Goal: Transaction & Acquisition: Purchase product/service

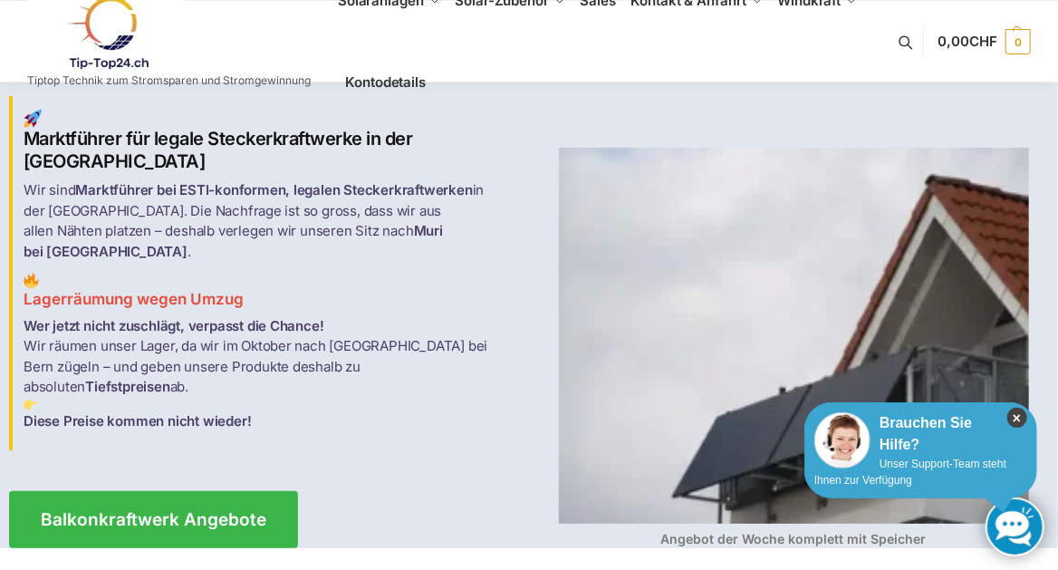
click at [1012, 414] on icon "×" at bounding box center [1017, 418] width 20 height 20
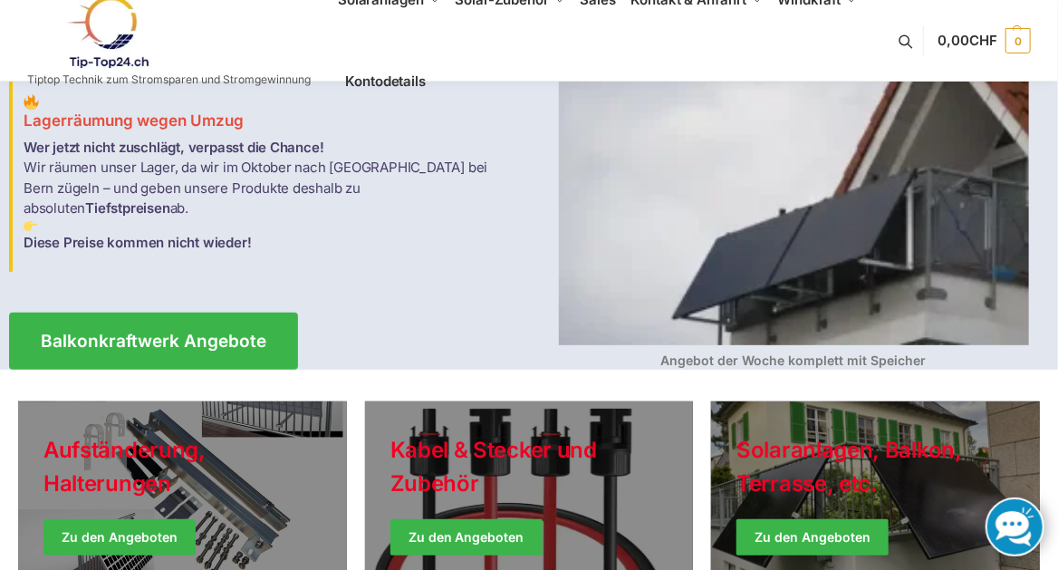
scroll to position [181, 0]
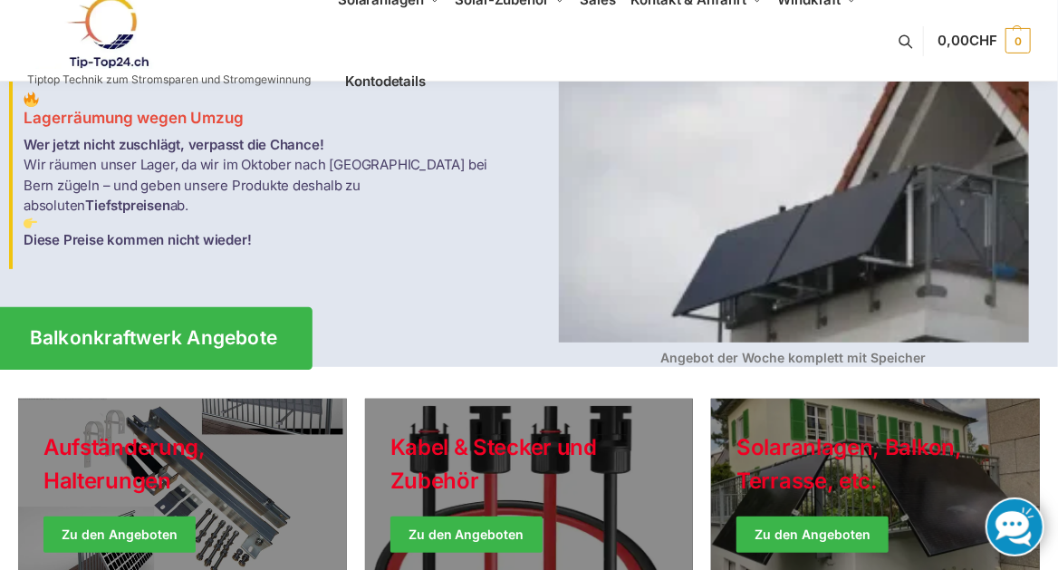
click at [160, 329] on span "Balkonkraftwerk Angebote" at bounding box center [154, 338] width 248 height 19
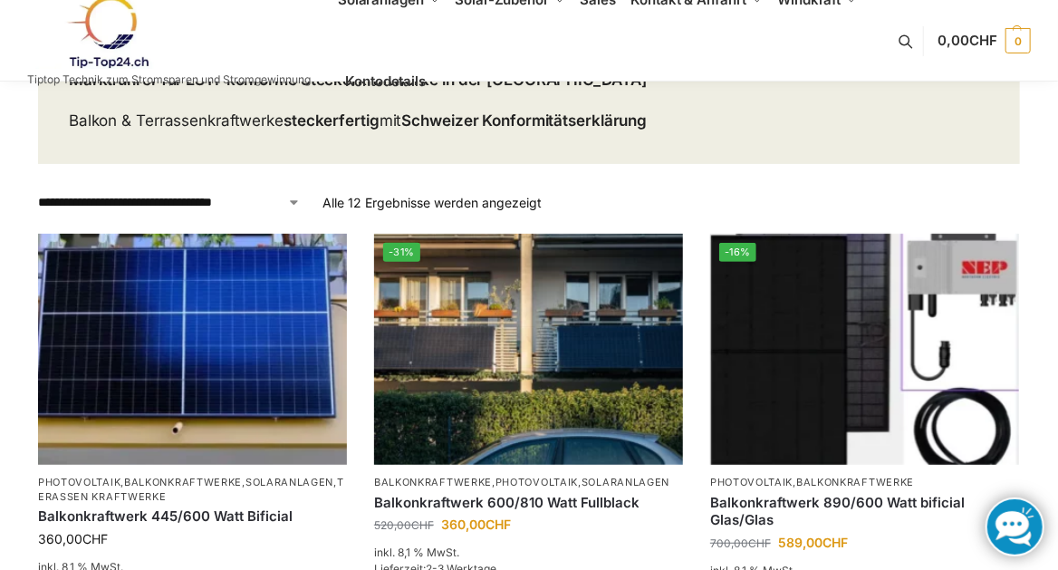
scroll to position [181, 0]
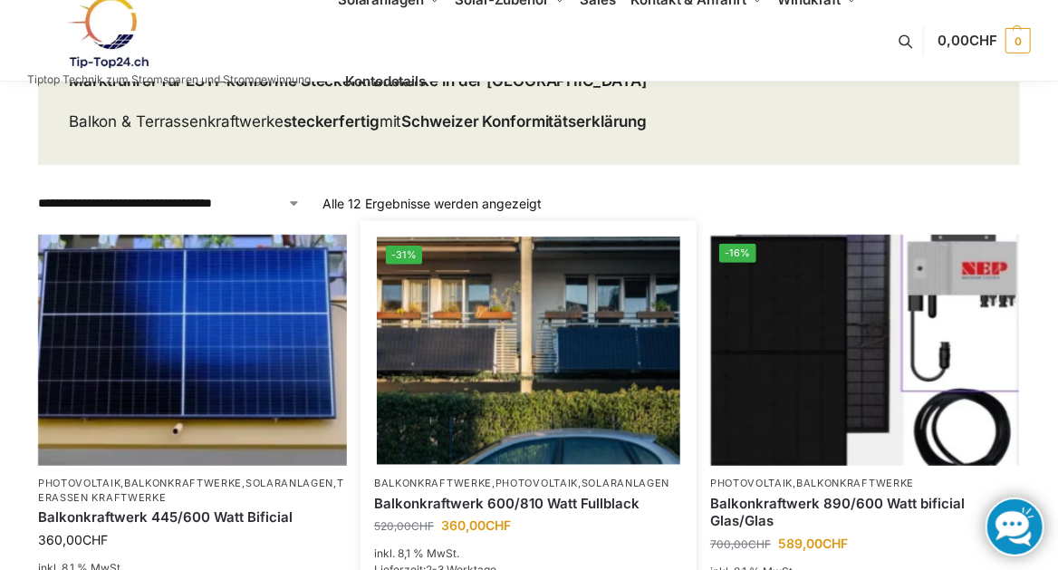
click at [556, 384] on img at bounding box center [528, 349] width 303 height 227
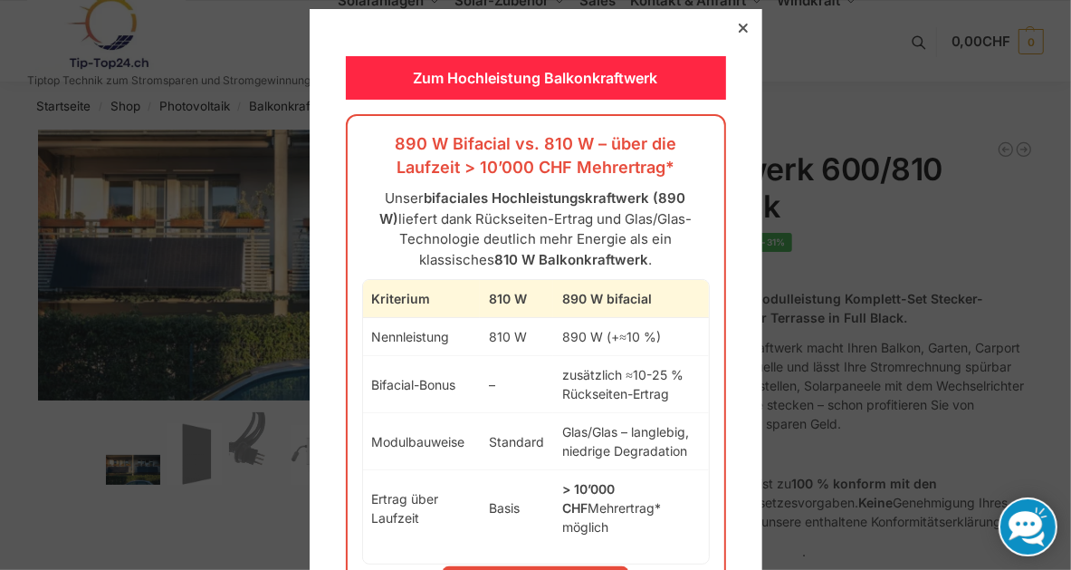
click at [738, 28] on icon at bounding box center [742, 28] width 9 height 9
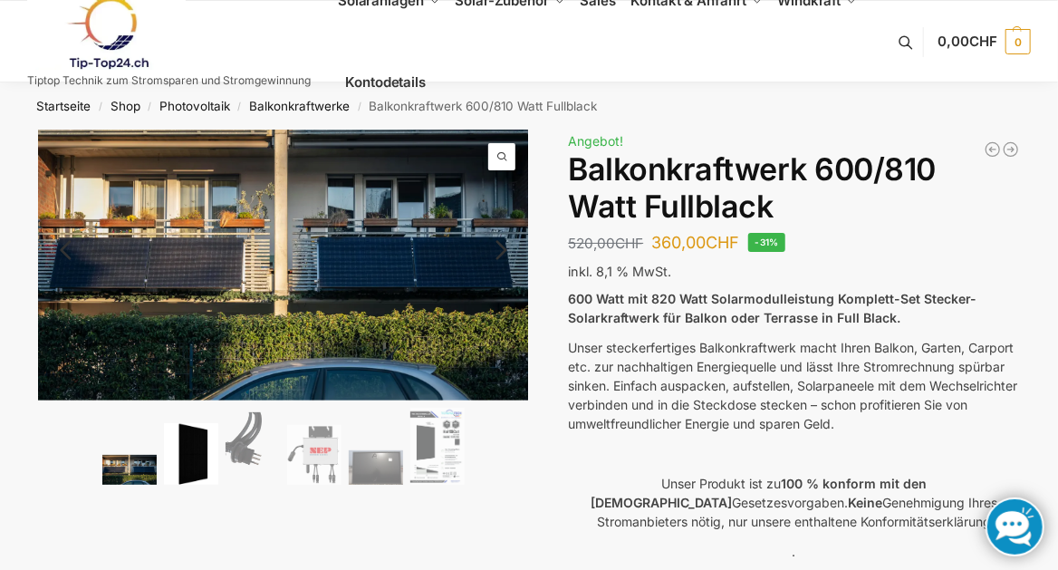
click at [188, 456] on img at bounding box center [191, 454] width 54 height 62
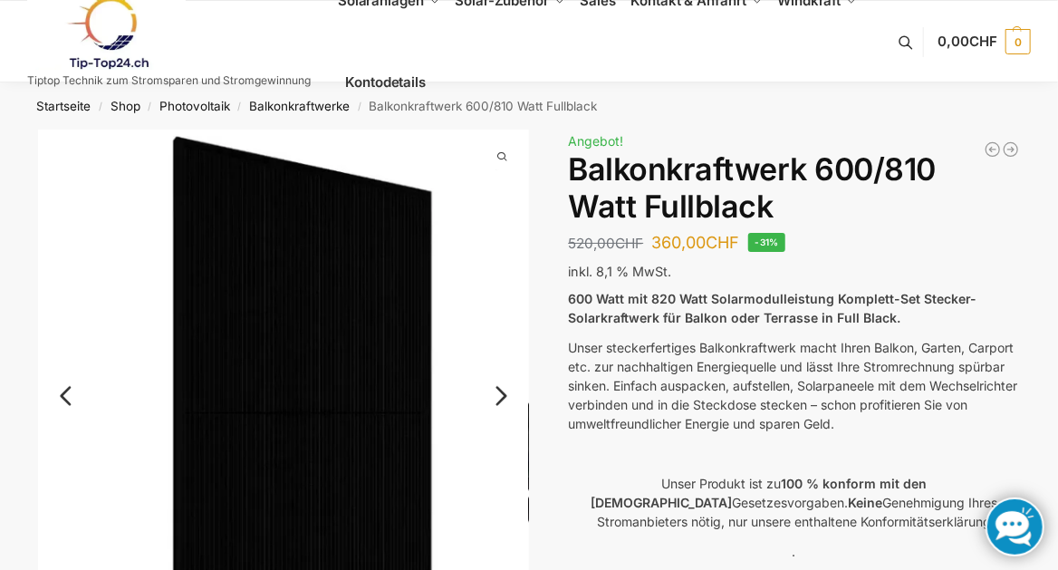
click at [495, 396] on link "Next" at bounding box center [498, 405] width 61 height 18
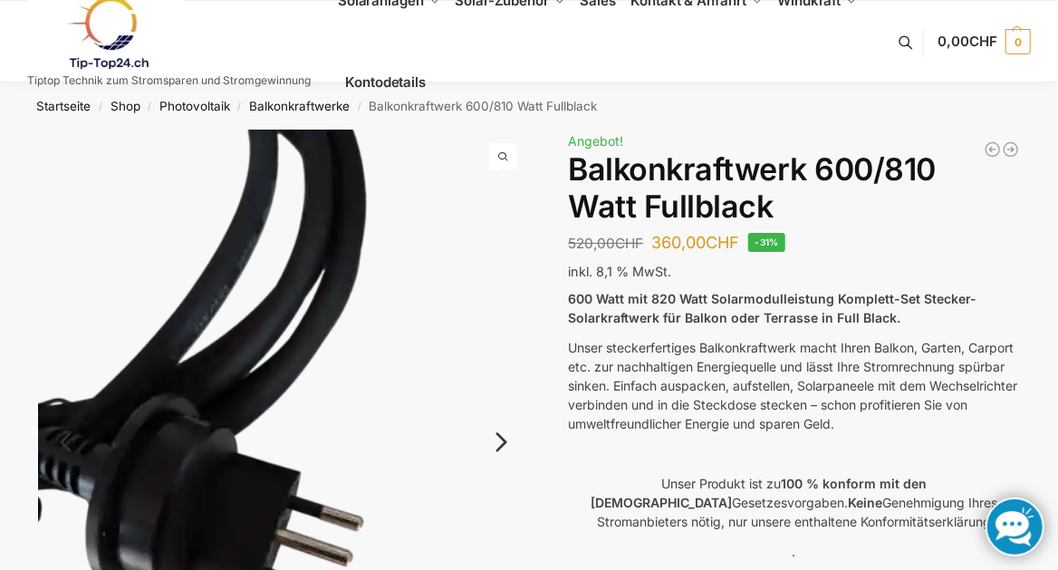
click at [495, 396] on img at bounding box center [283, 457] width 491 height 655
click at [506, 442] on link "Next" at bounding box center [498, 451] width 61 height 18
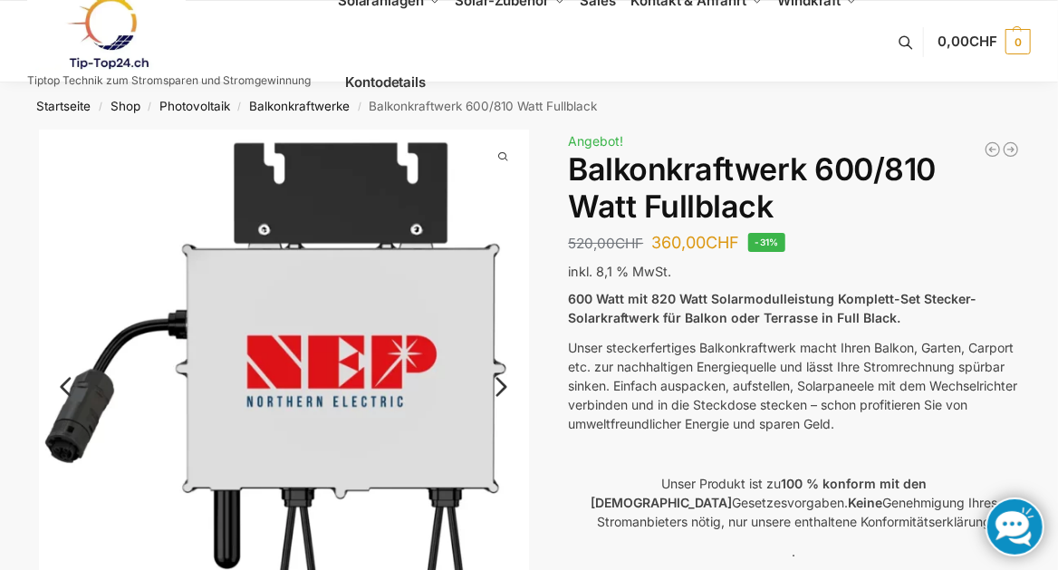
click at [502, 387] on link "Next" at bounding box center [498, 396] width 61 height 18
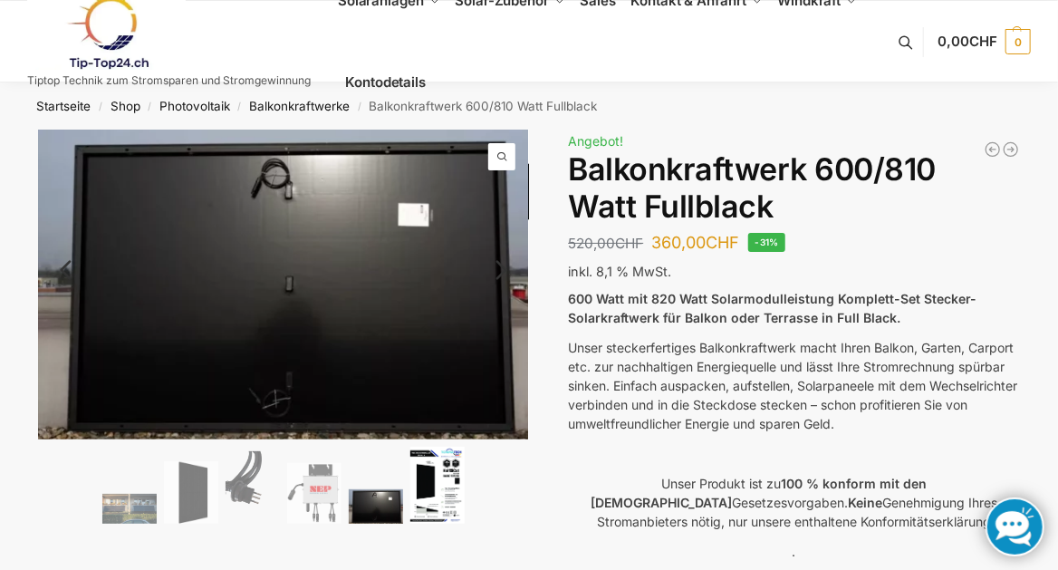
click at [434, 476] on img at bounding box center [437, 485] width 54 height 77
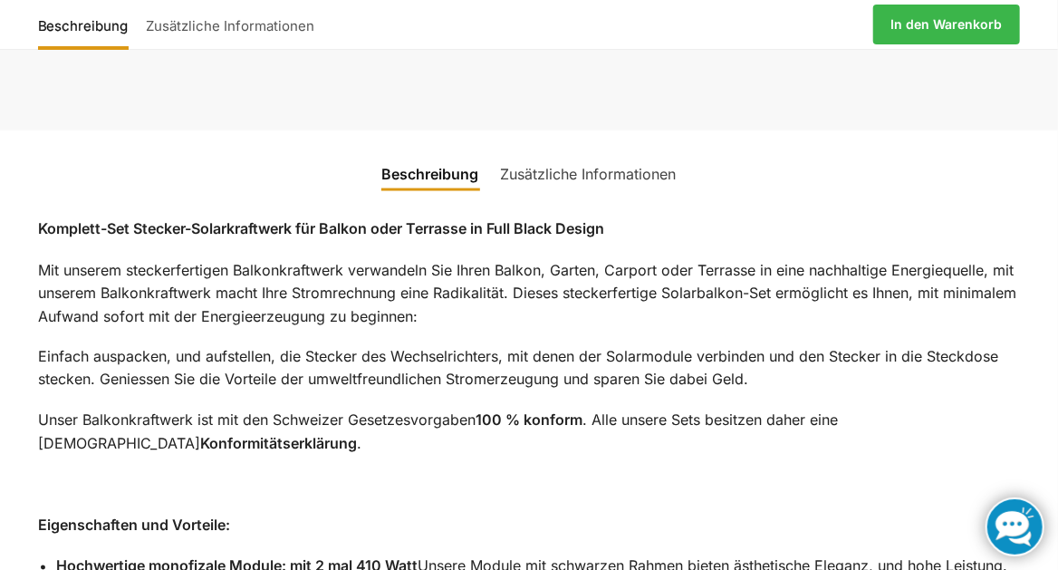
scroll to position [1159, 0]
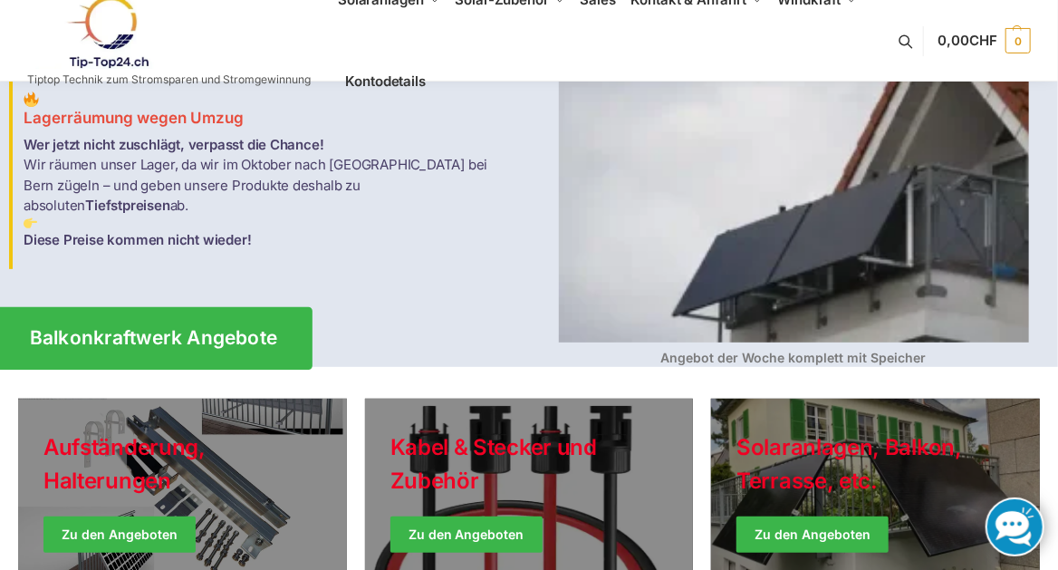
click at [193, 307] on link "Balkonkraftwerk Angebote" at bounding box center [154, 338] width 318 height 62
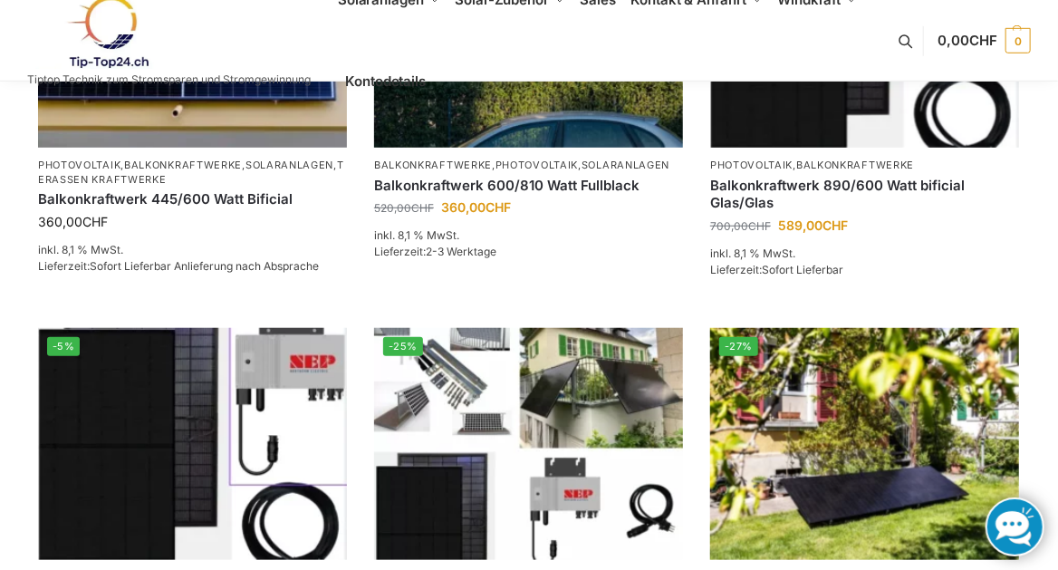
scroll to position [507, 0]
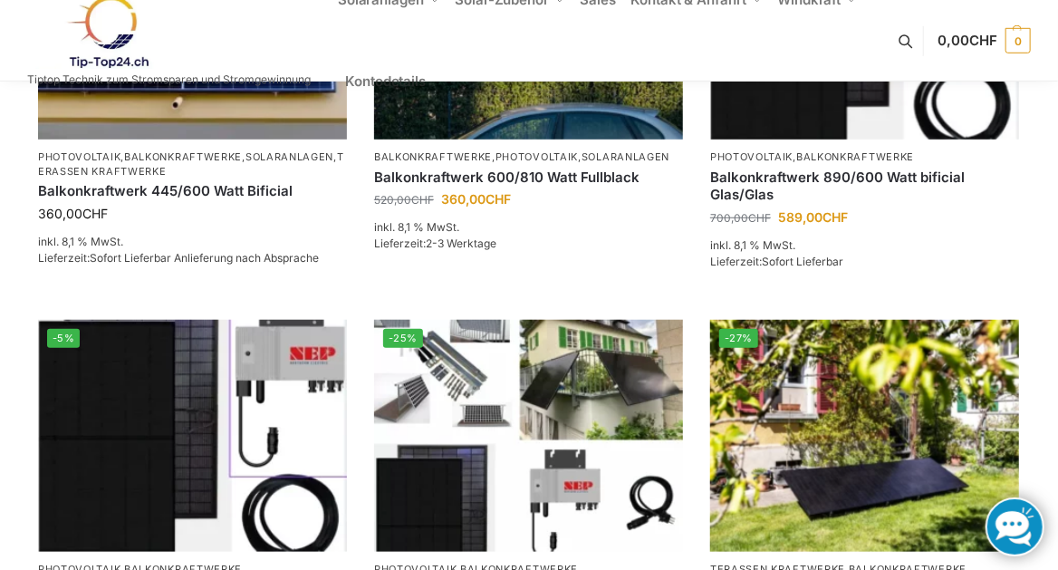
click at [813, 118] on ul "Solaranlagen Balkonkraftwerke Komplet-Sets mit Halterungen Balkon,Wand, Terrass…" at bounding box center [615, 40] width 554 height 163
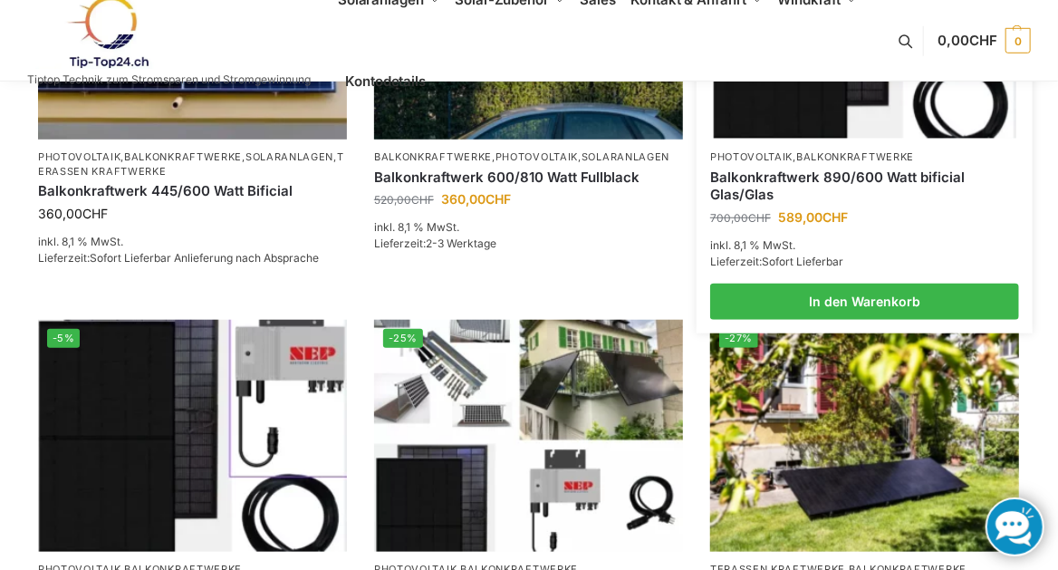
click at [754, 122] on img at bounding box center [864, 23] width 303 height 227
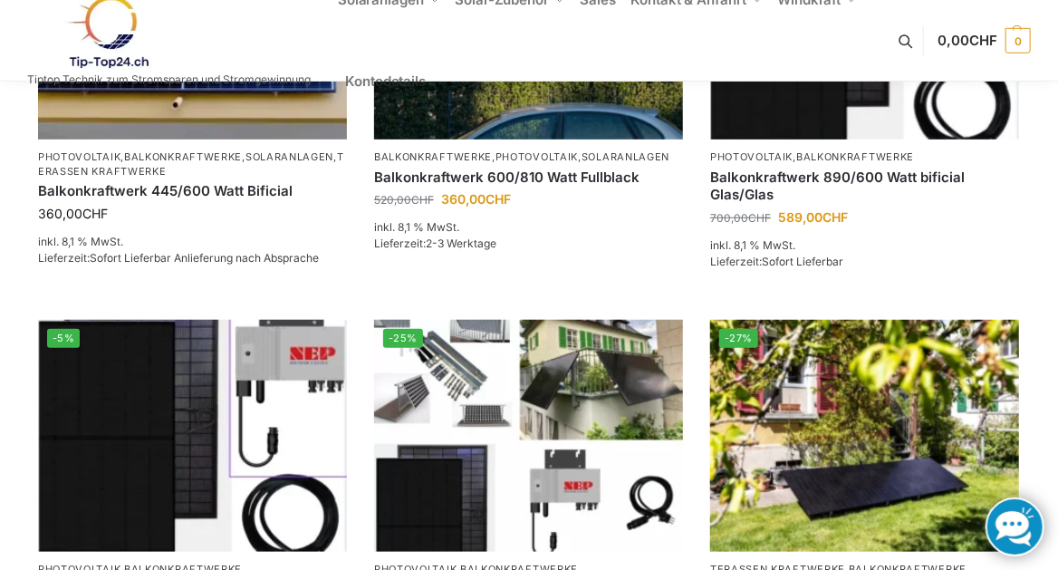
click at [441, 101] on ul "Solaranlagen Balkonkraftwerke Komplet-Sets mit Halterungen Balkon,Wand, Terrass…" at bounding box center [615, 40] width 554 height 163
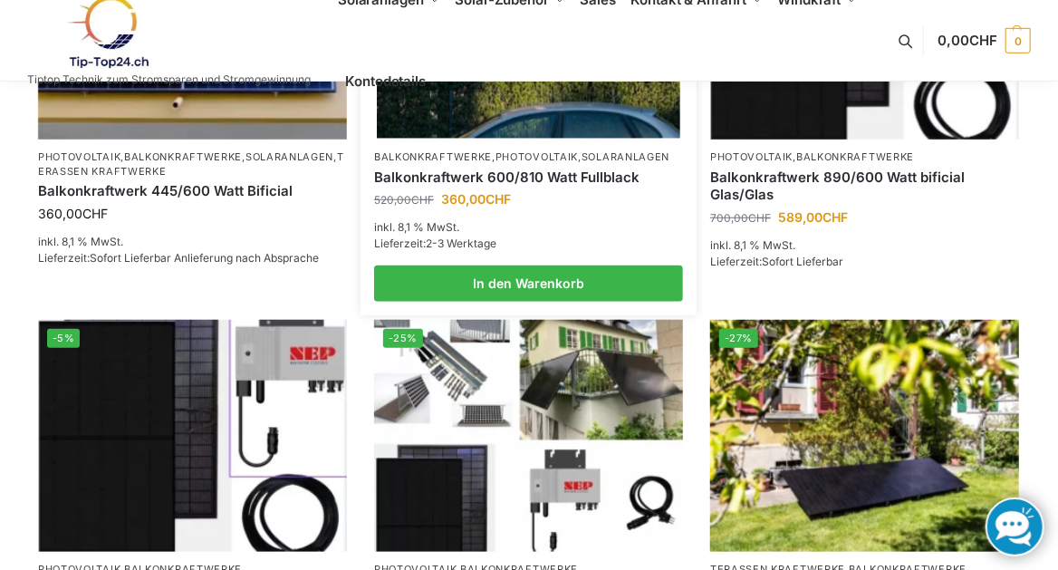
click at [470, 126] on img at bounding box center [528, 23] width 303 height 227
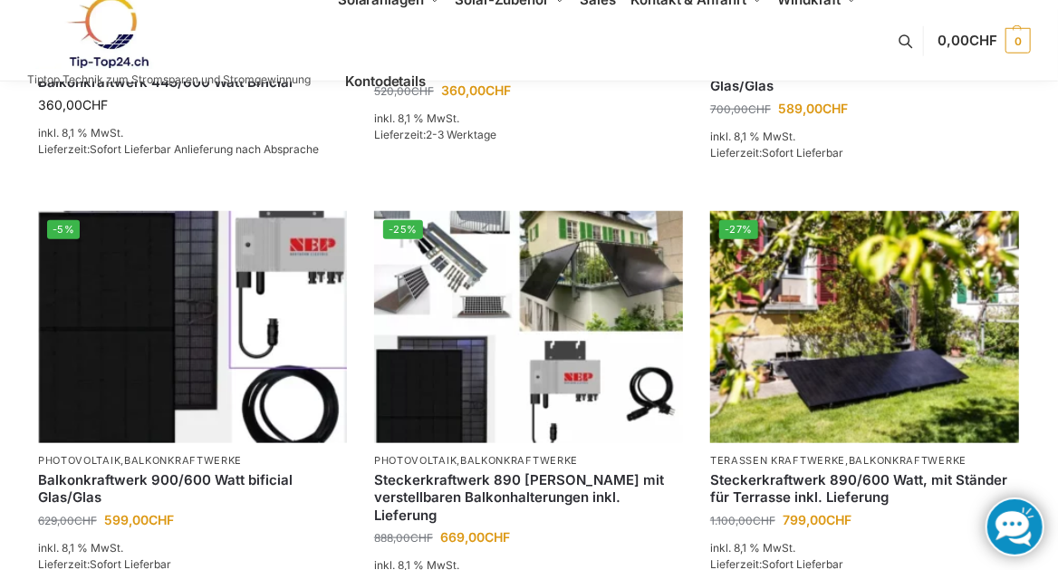
scroll to position [652, 0]
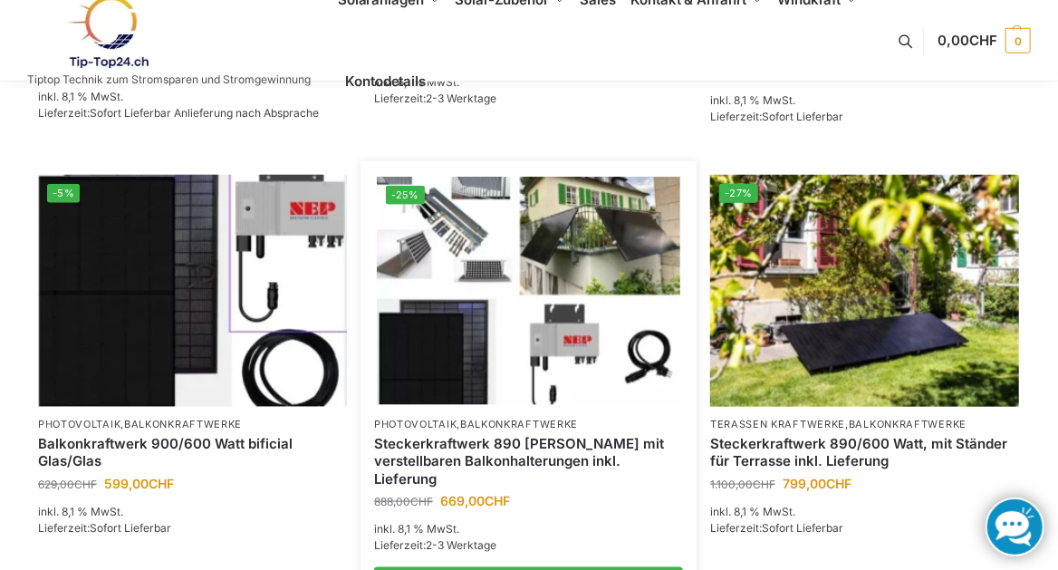
click at [448, 339] on img at bounding box center [528, 290] width 303 height 227
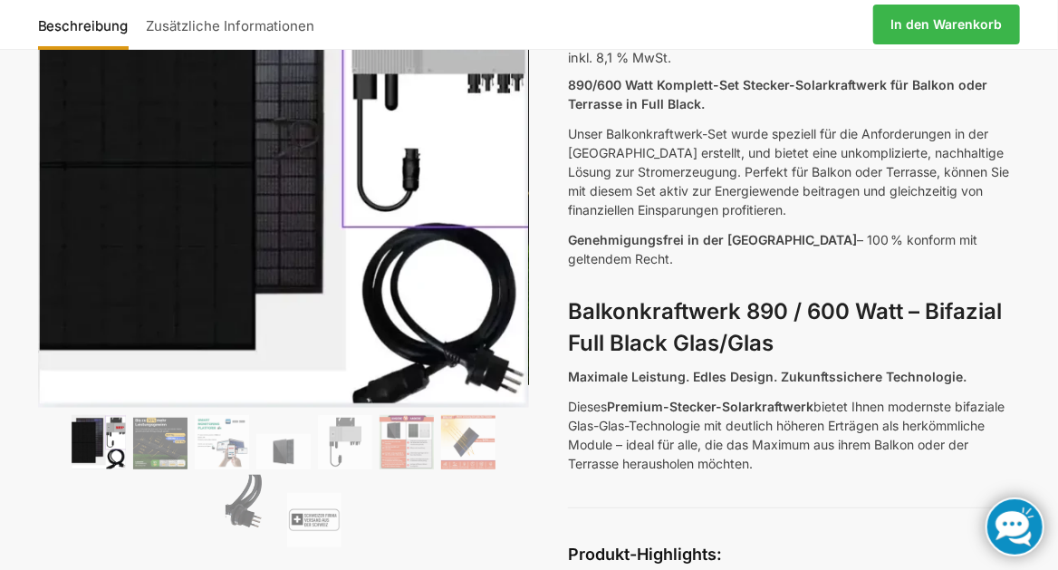
scroll to position [229, 0]
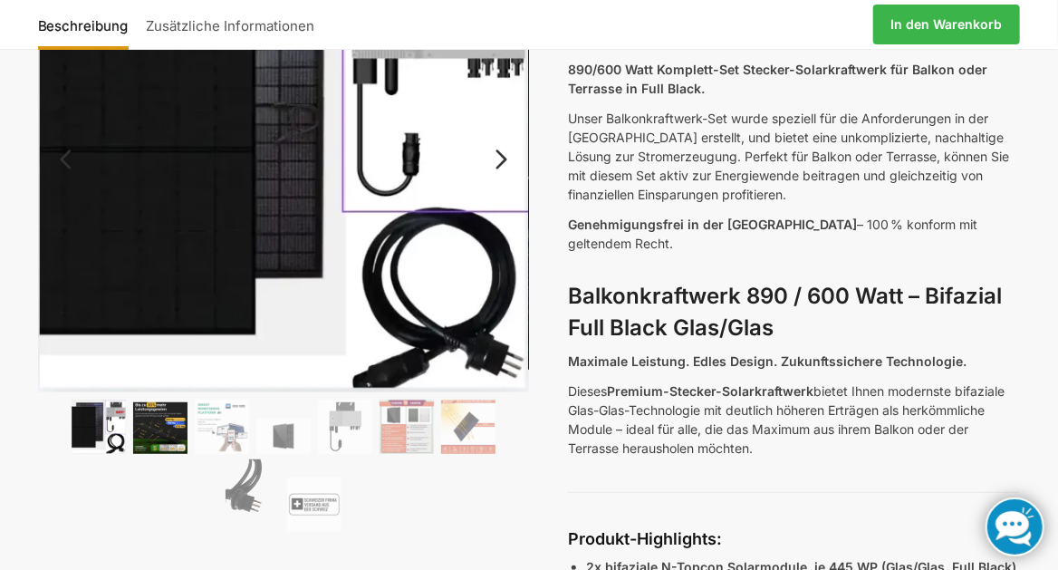
click at [158, 418] on img at bounding box center [160, 428] width 54 height 52
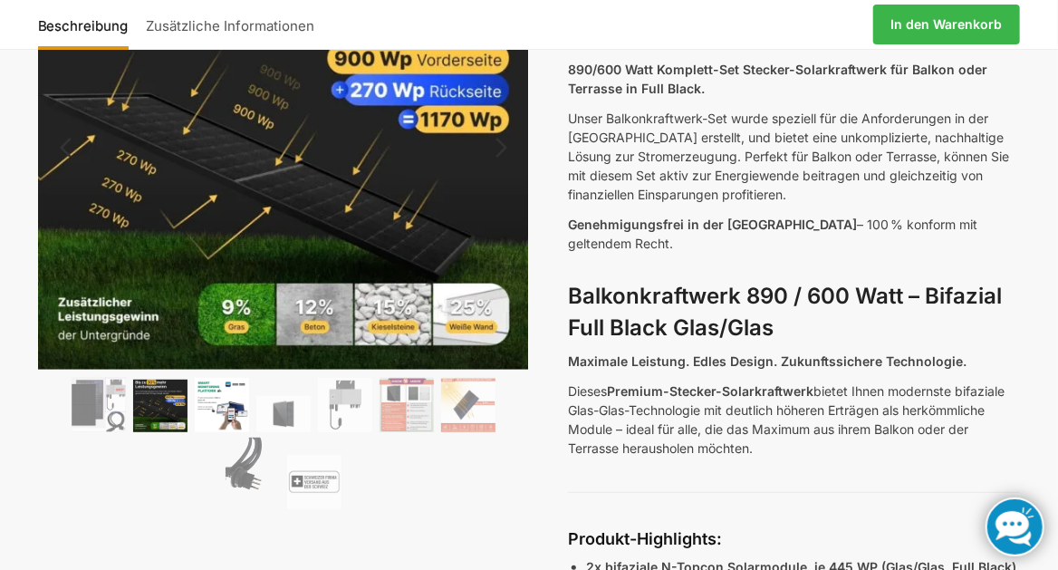
click at [237, 399] on img at bounding box center [222, 405] width 54 height 54
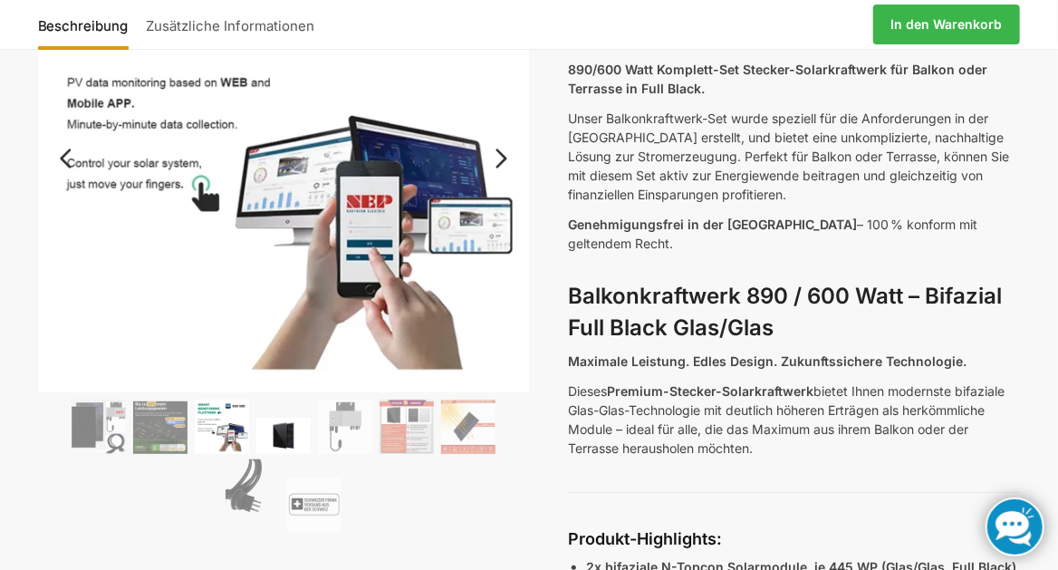
click at [286, 427] on img at bounding box center [283, 436] width 54 height 36
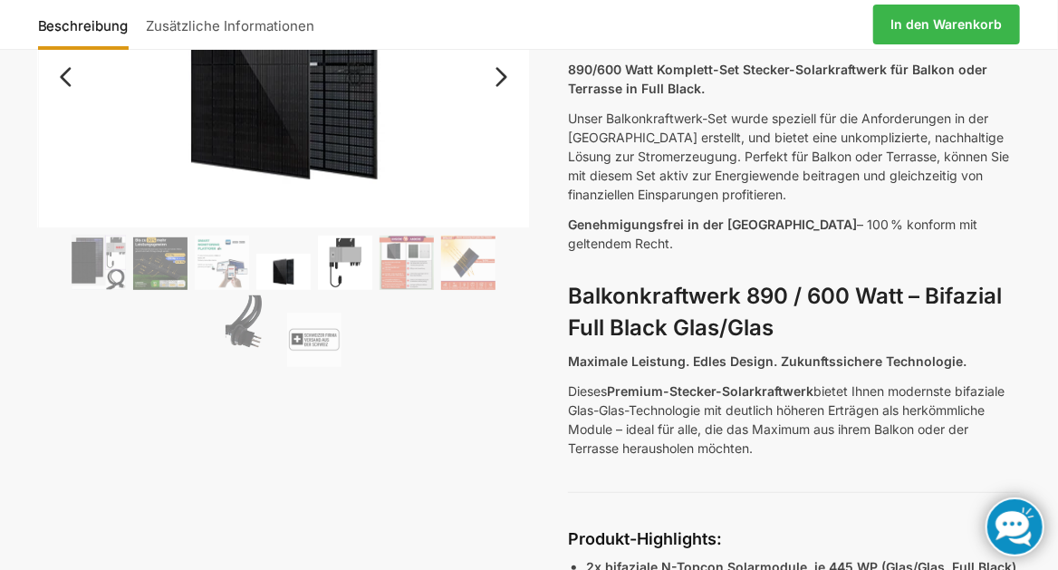
click at [341, 258] on img at bounding box center [345, 262] width 54 height 54
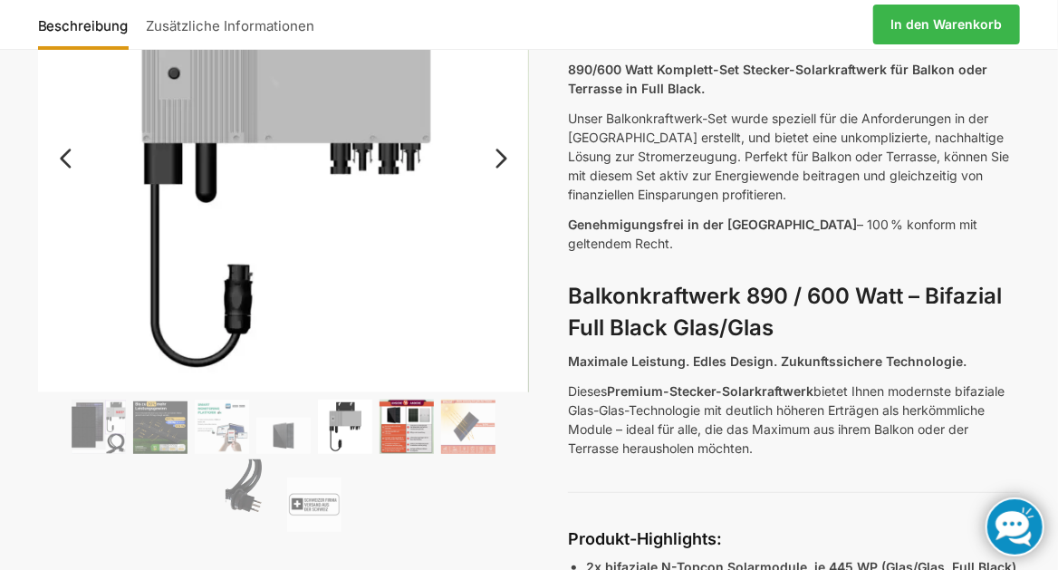
click at [403, 418] on img at bounding box center [406, 426] width 54 height 54
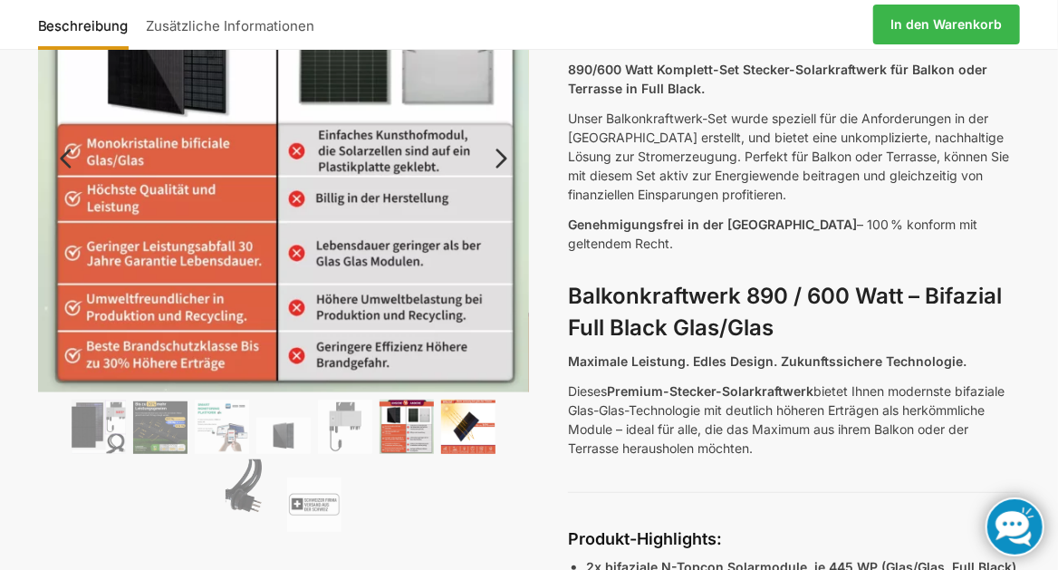
click at [468, 420] on img at bounding box center [468, 426] width 54 height 54
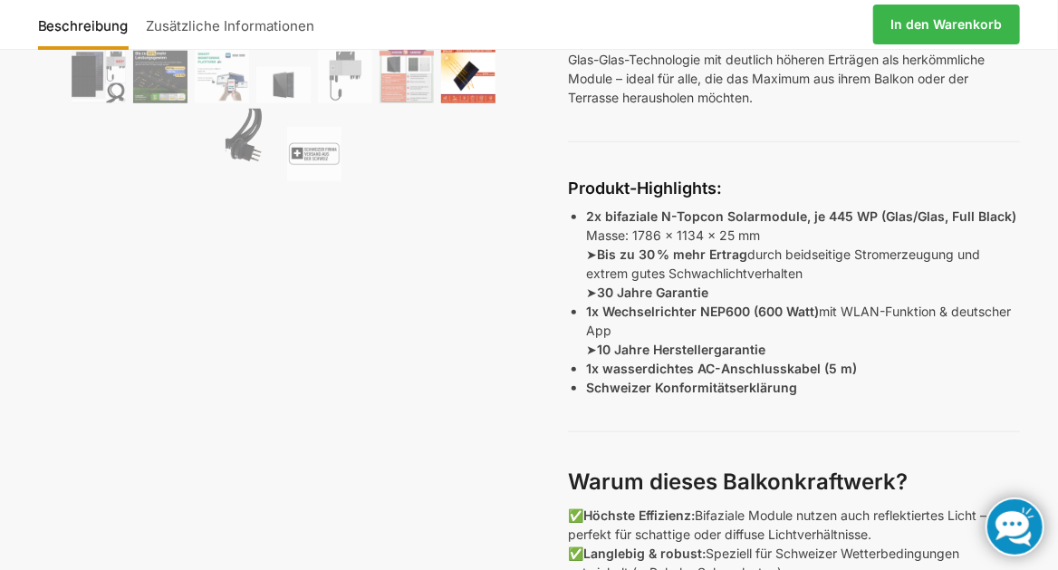
scroll to position [591, 0]
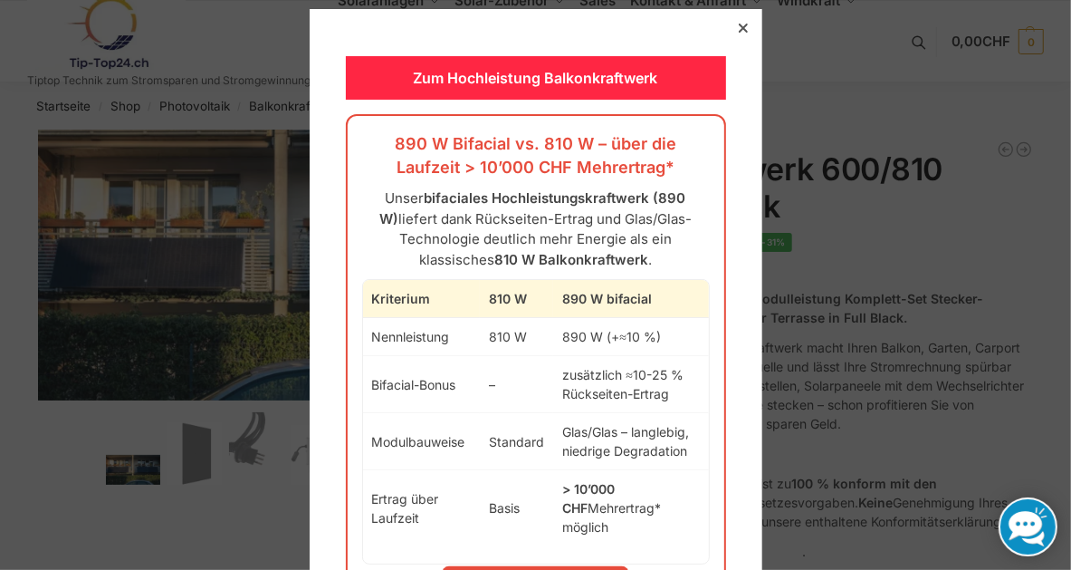
click at [739, 29] on icon at bounding box center [743, 28] width 9 height 9
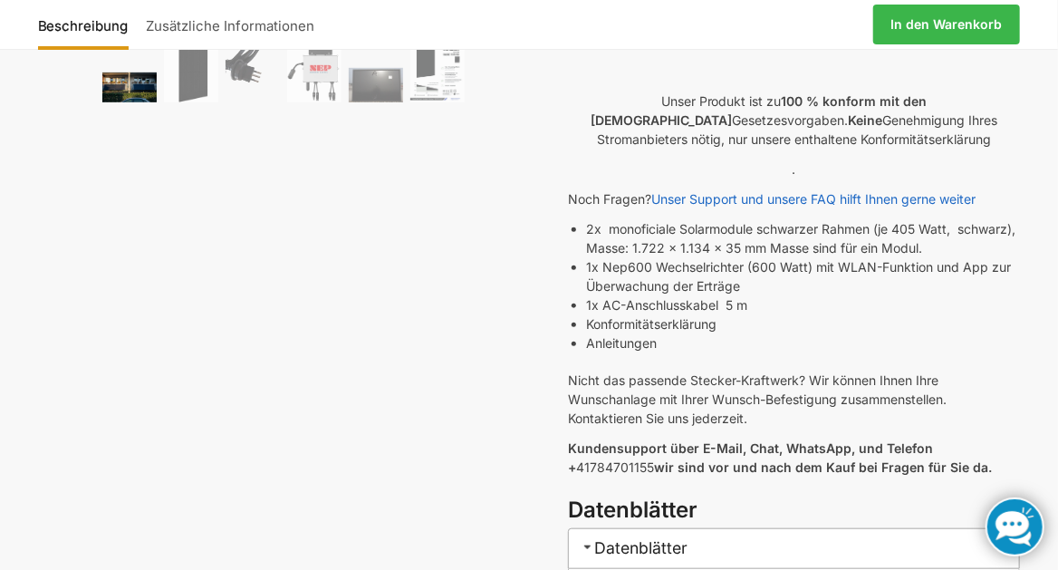
scroll to position [399, 0]
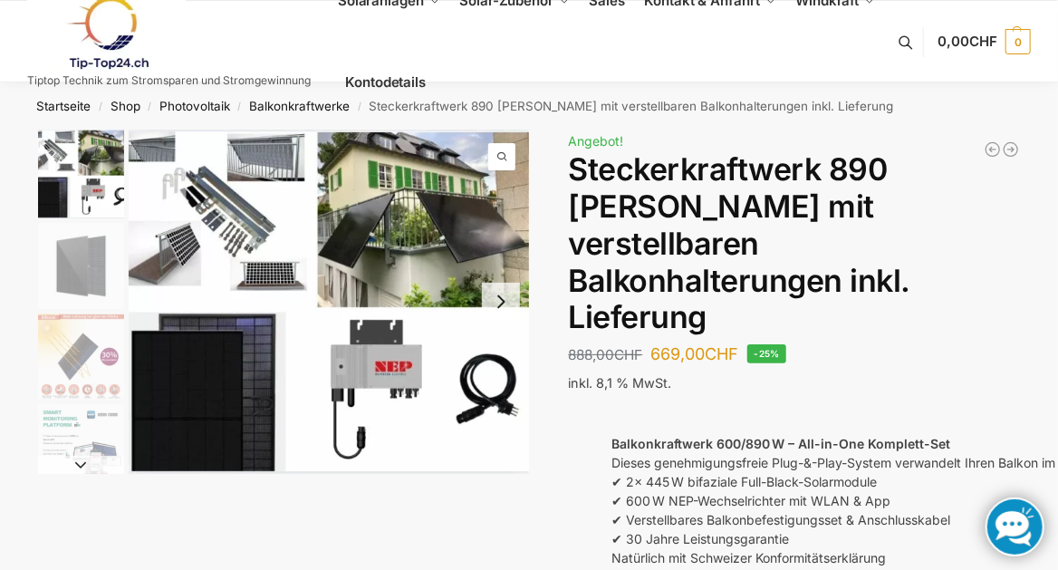
click at [92, 199] on img "1 / 10" at bounding box center [81, 174] width 86 height 89
click at [84, 156] on img "1 / 10" at bounding box center [81, 174] width 86 height 89
click at [238, 220] on img "1 / 10" at bounding box center [329, 302] width 400 height 344
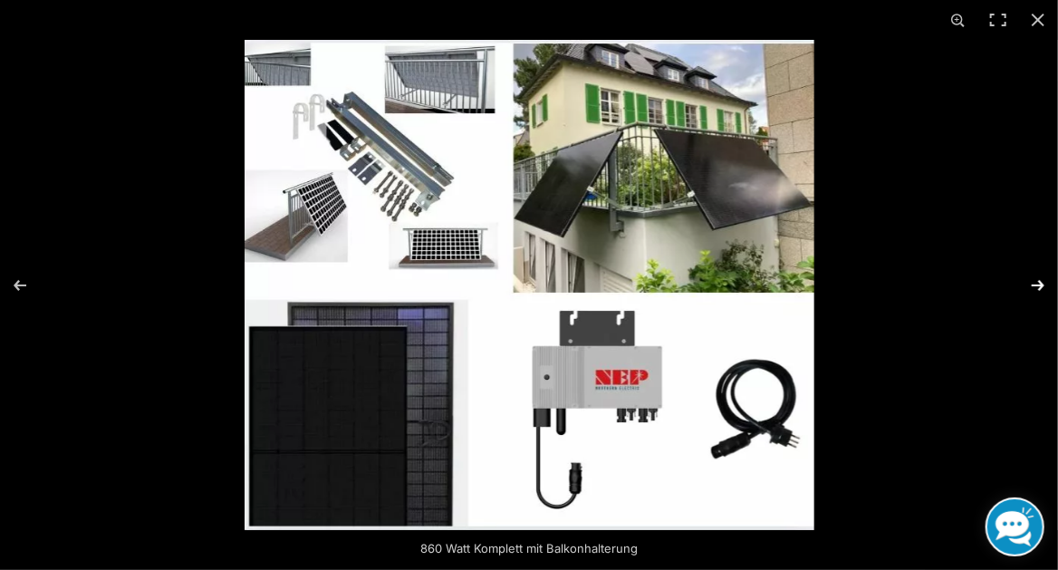
click at [1035, 286] on button "Next (arrow right)" at bounding box center [1025, 285] width 63 height 91
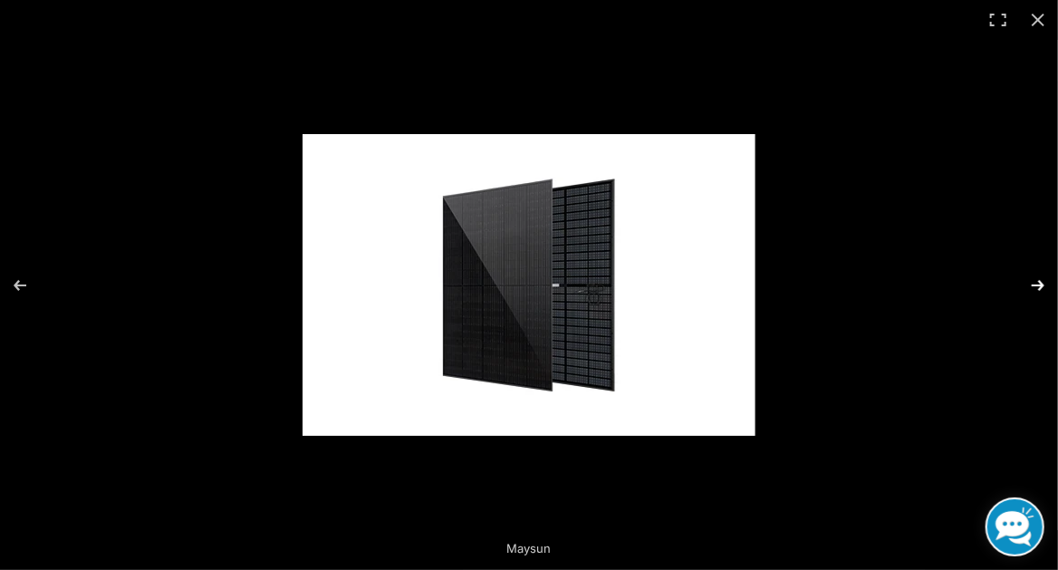
click at [1035, 286] on button "Next (arrow right)" at bounding box center [1025, 285] width 63 height 91
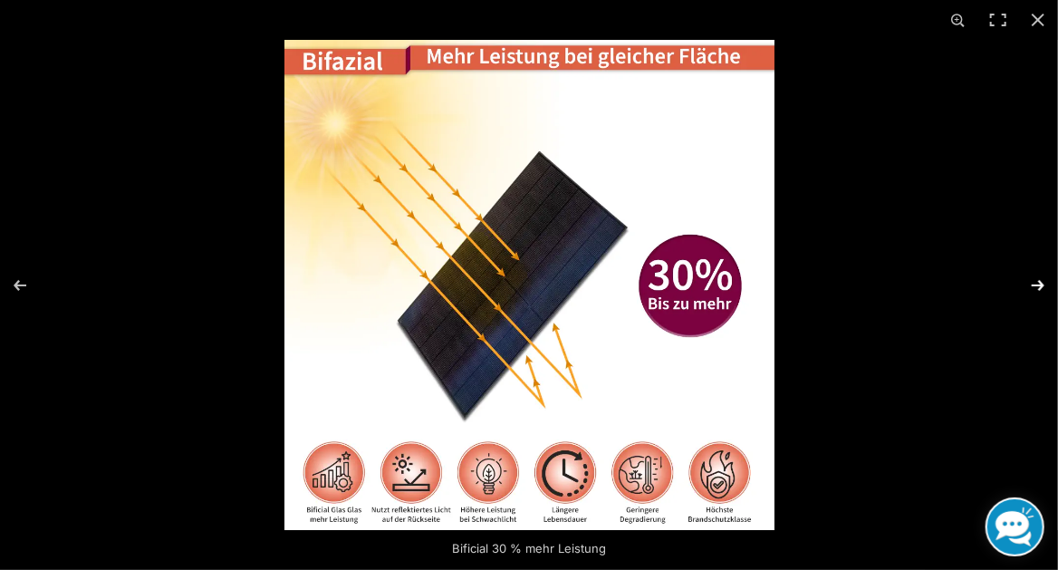
click at [1035, 286] on button "Next (arrow right)" at bounding box center [1025, 285] width 63 height 91
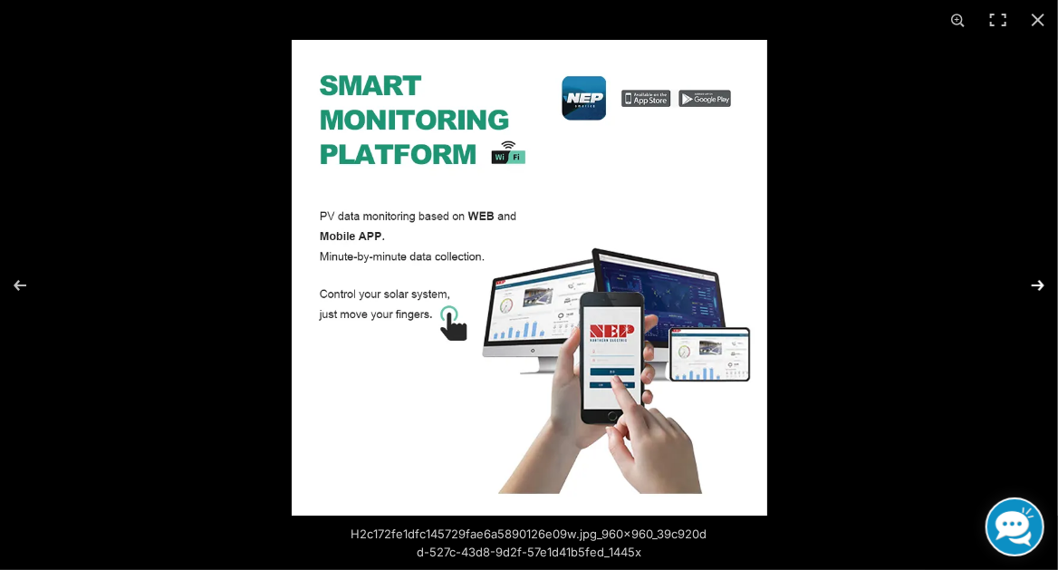
click at [1035, 286] on button "Next (arrow right)" at bounding box center [1025, 285] width 63 height 91
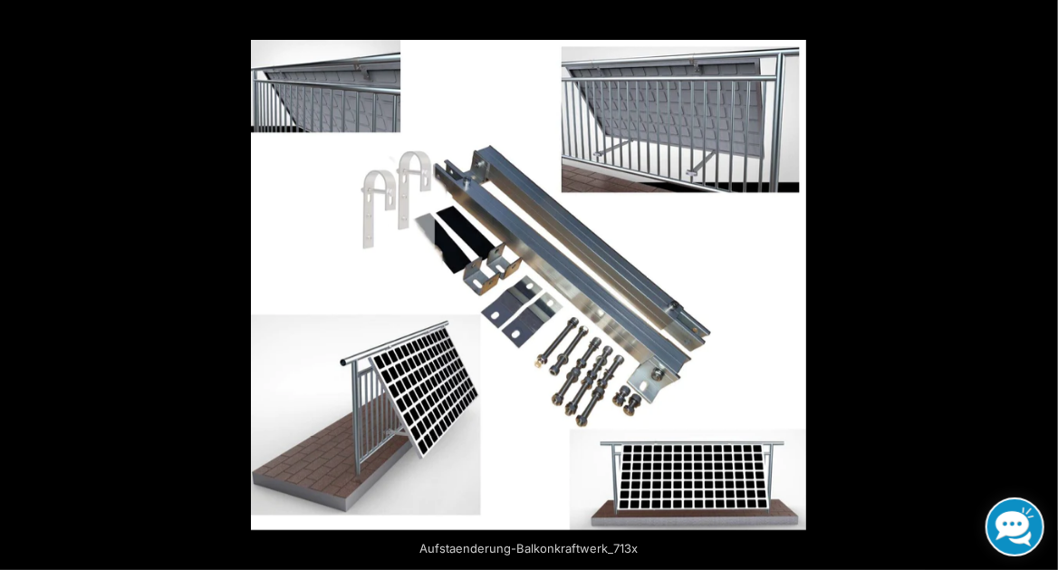
click at [1035, 286] on button "Next (arrow right)" at bounding box center [1025, 285] width 63 height 91
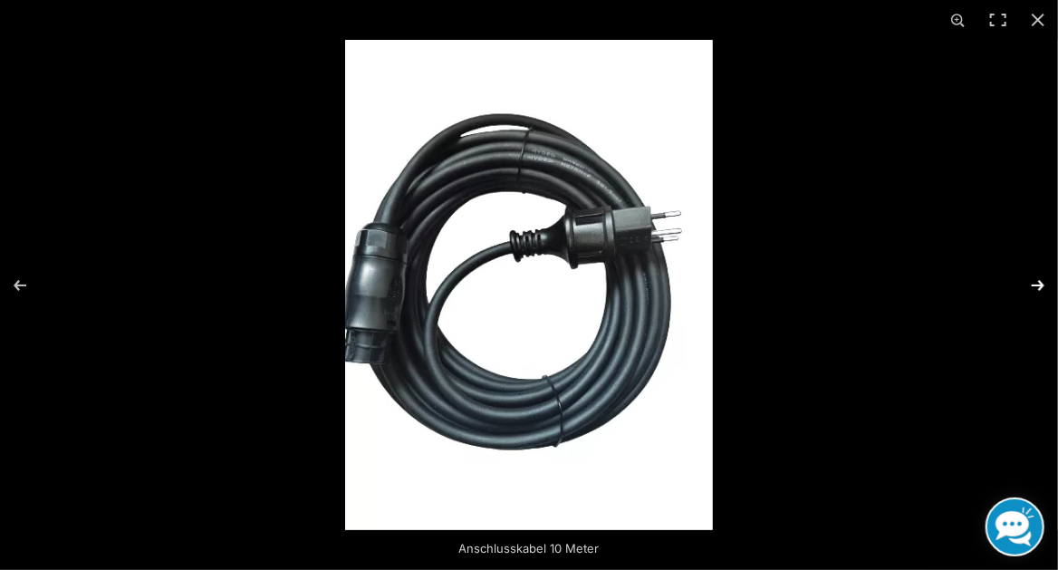
click at [1044, 289] on button "Next (arrow right)" at bounding box center [1025, 285] width 63 height 91
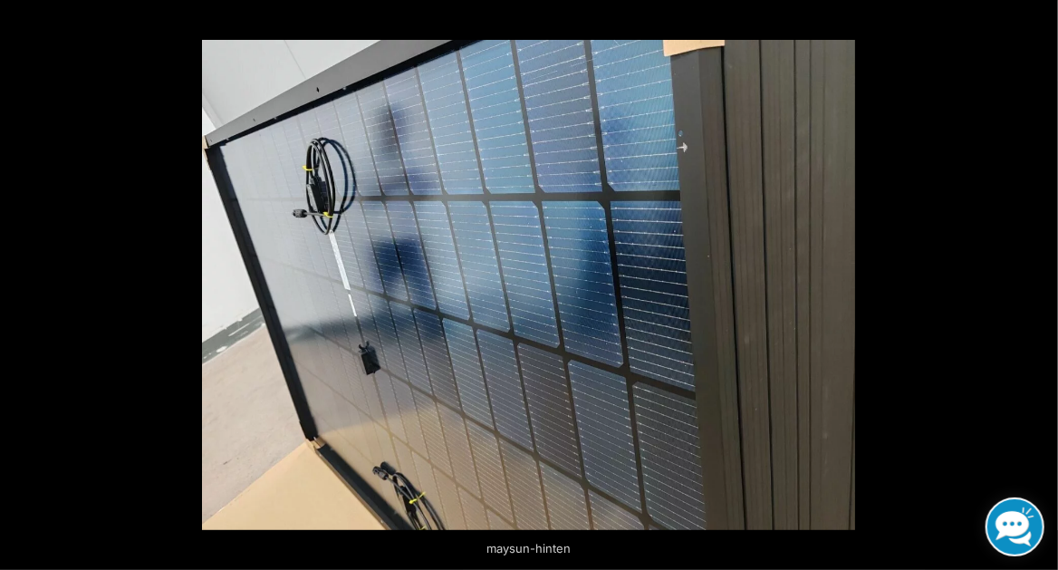
click at [1044, 289] on button "Next (arrow right)" at bounding box center [1025, 285] width 63 height 91
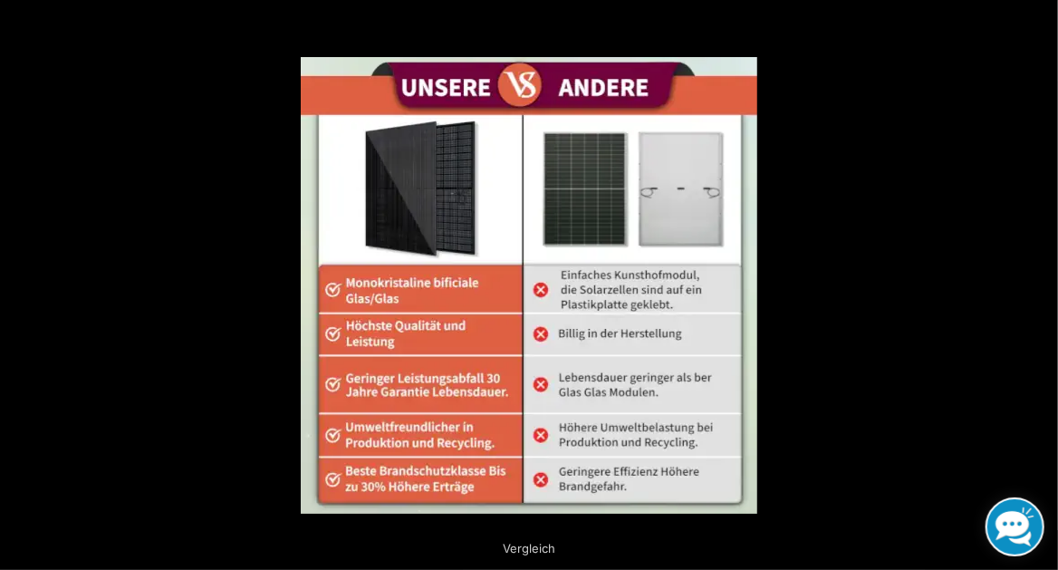
click at [1044, 289] on button "Next (arrow right)" at bounding box center [1025, 285] width 63 height 91
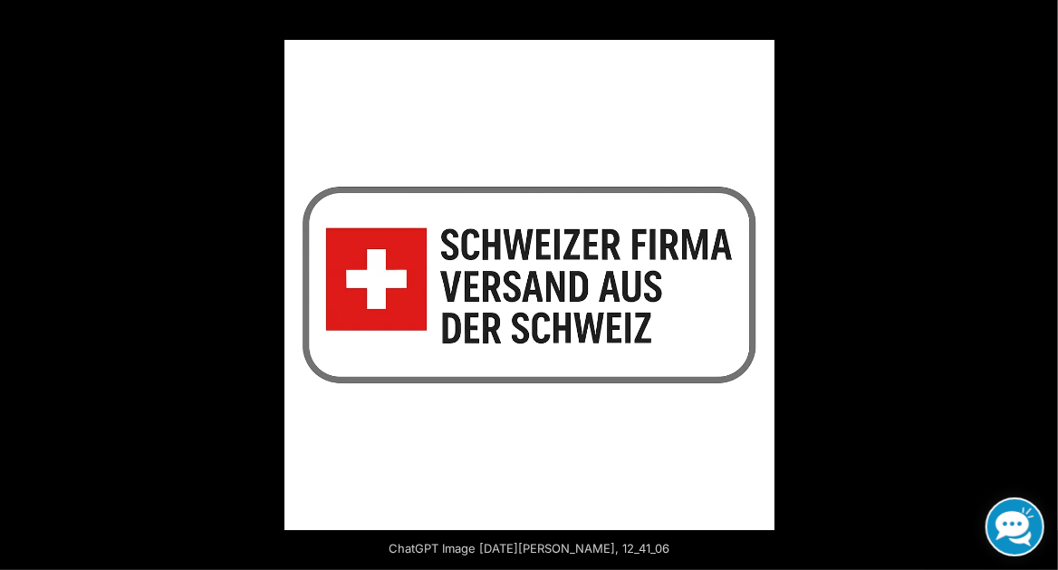
click at [1044, 289] on button "Next (arrow right)" at bounding box center [1025, 285] width 63 height 91
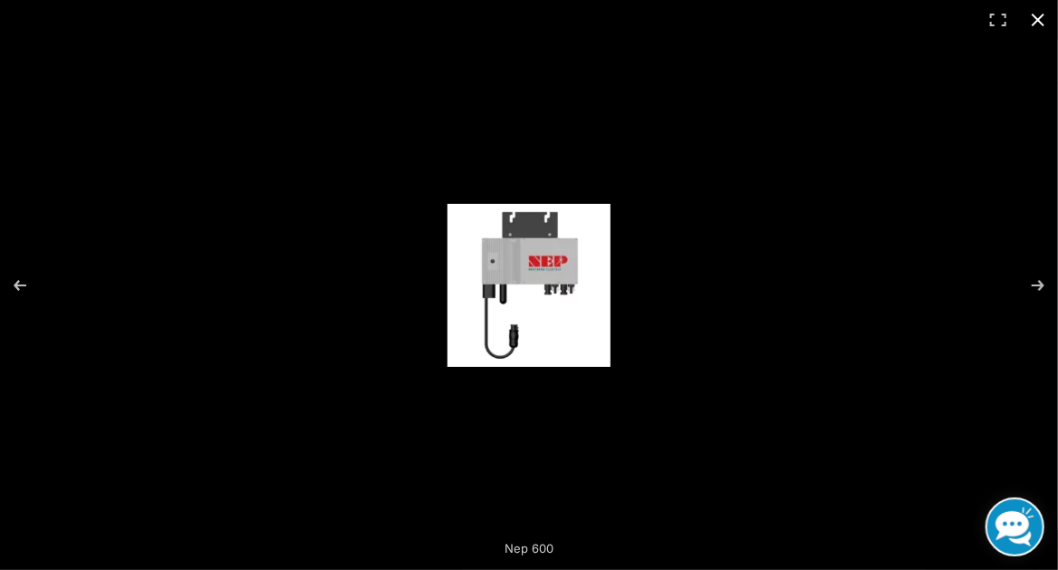
click at [1035, 20] on button "Close (Esc)" at bounding box center [1038, 20] width 40 height 40
